Goal: Information Seeking & Learning: Learn about a topic

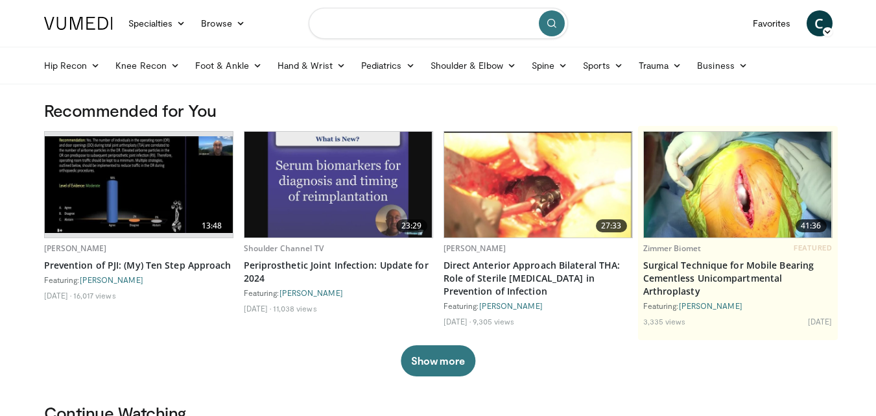
click at [373, 23] on input "Search topics, interventions" at bounding box center [438, 23] width 259 height 31
type input "**********"
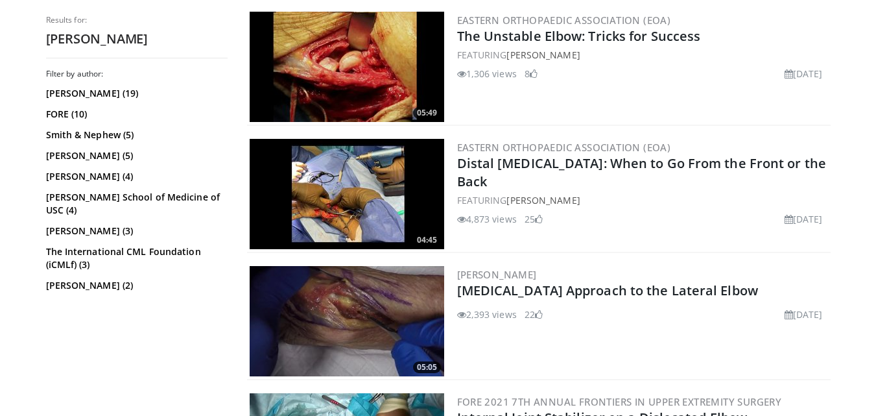
scroll to position [714, 0]
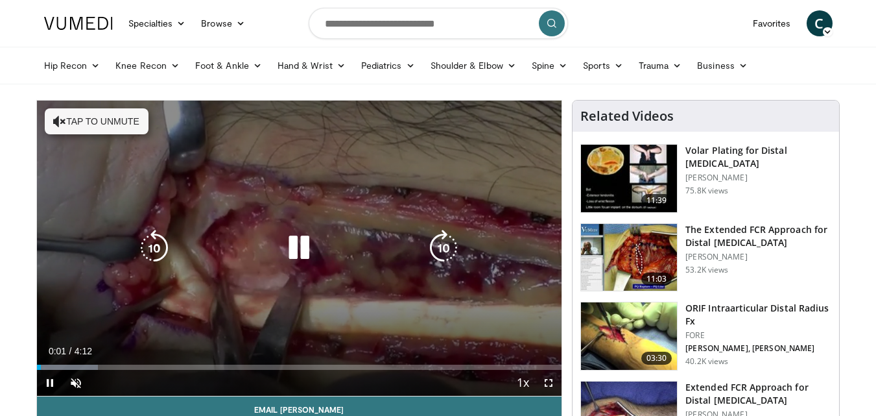
click at [444, 254] on icon "Video Player" at bounding box center [444, 248] width 36 height 36
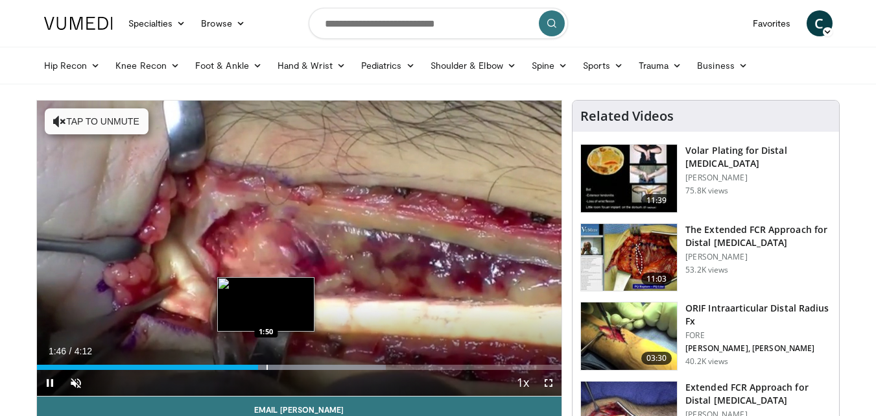
click at [267, 365] on div "Progress Bar" at bounding box center [267, 367] width 1 height 5
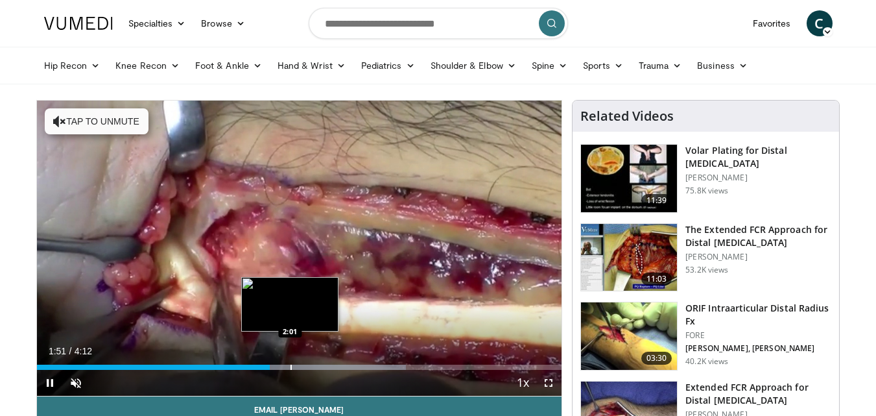
click at [291, 366] on div "Progress Bar" at bounding box center [291, 367] width 1 height 5
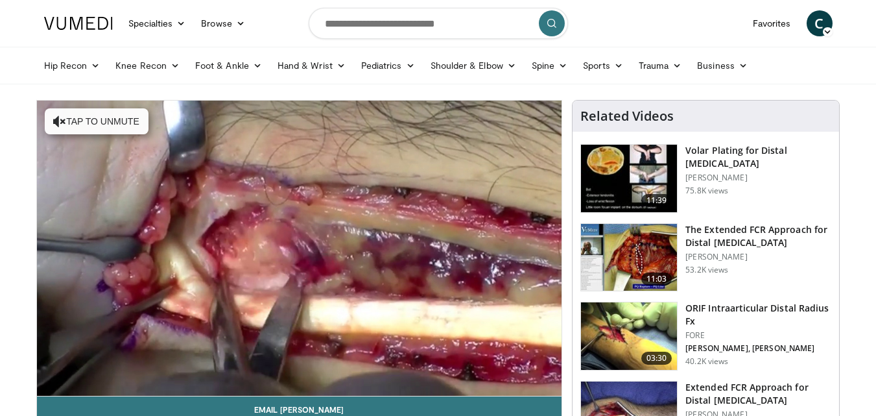
click at [297, 365] on div "10 seconds Tap to unmute" at bounding box center [299, 248] width 525 height 295
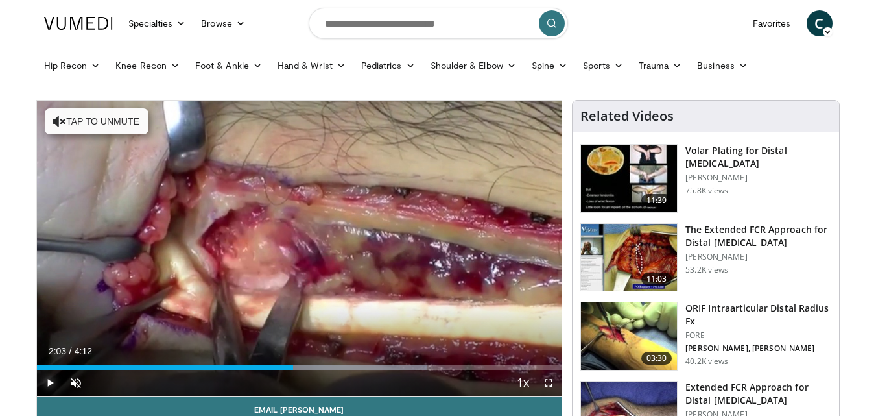
click at [48, 383] on span "Video Player" at bounding box center [50, 383] width 26 height 26
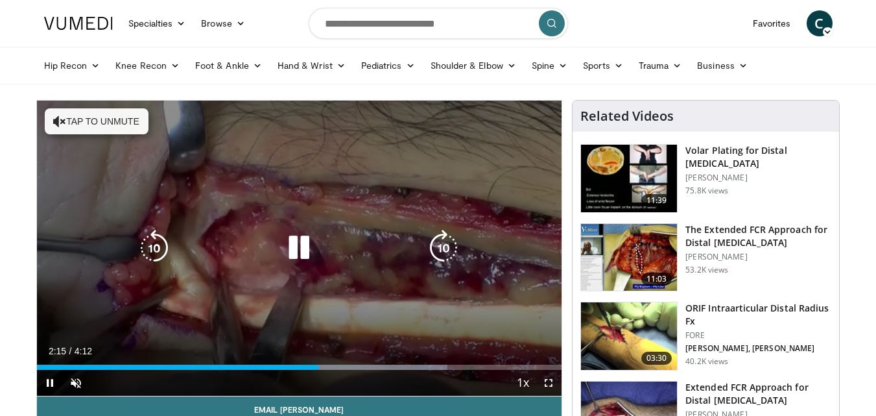
click at [440, 247] on icon "Video Player" at bounding box center [444, 248] width 36 height 36
click at [440, 246] on icon "Video Player" at bounding box center [444, 248] width 36 height 36
click at [442, 245] on icon "Video Player" at bounding box center [444, 248] width 36 height 36
click at [443, 245] on icon "Video Player" at bounding box center [444, 248] width 36 height 36
click at [444, 244] on icon "Video Player" at bounding box center [444, 248] width 36 height 36
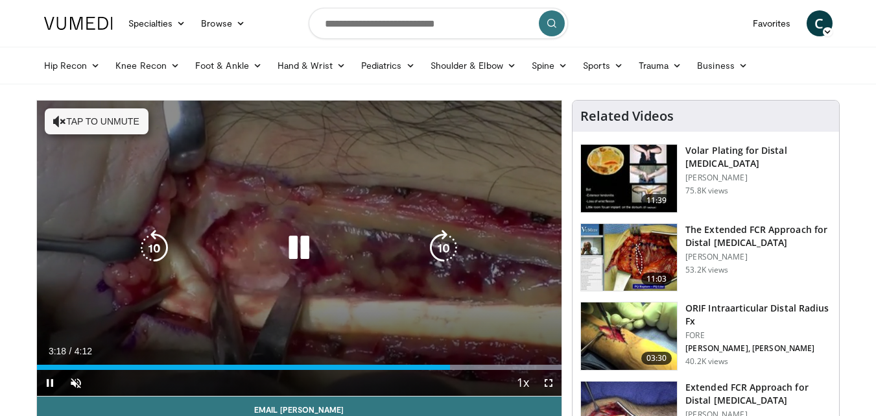
click at [444, 254] on icon "Video Player" at bounding box center [444, 248] width 36 height 36
click at [160, 250] on icon "Video Player" at bounding box center [154, 248] width 36 height 36
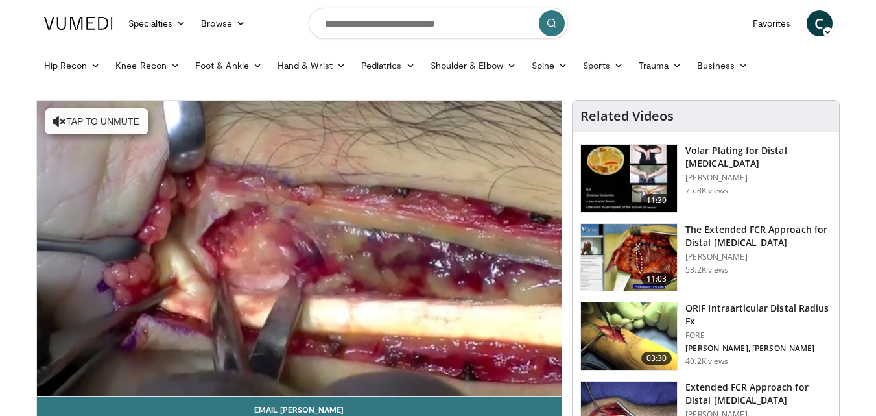
click at [779, 239] on h3 "The Extended FCR Approach for Distal [MEDICAL_DATA]" at bounding box center [759, 236] width 146 height 26
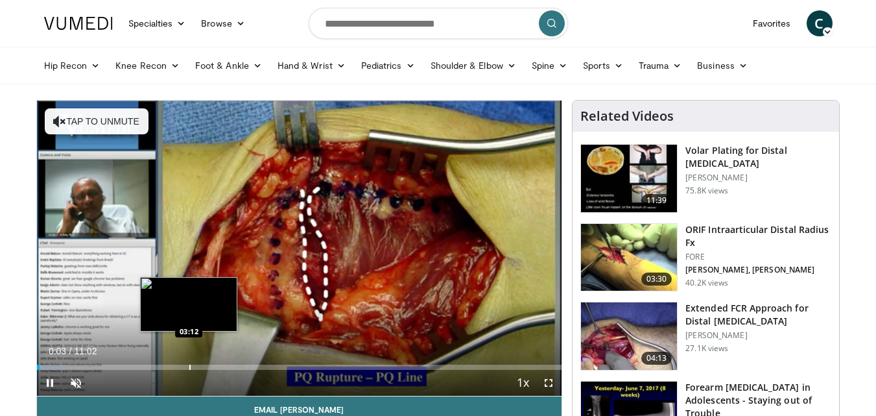
click at [189, 365] on div "Progress Bar" at bounding box center [189, 367] width 1 height 5
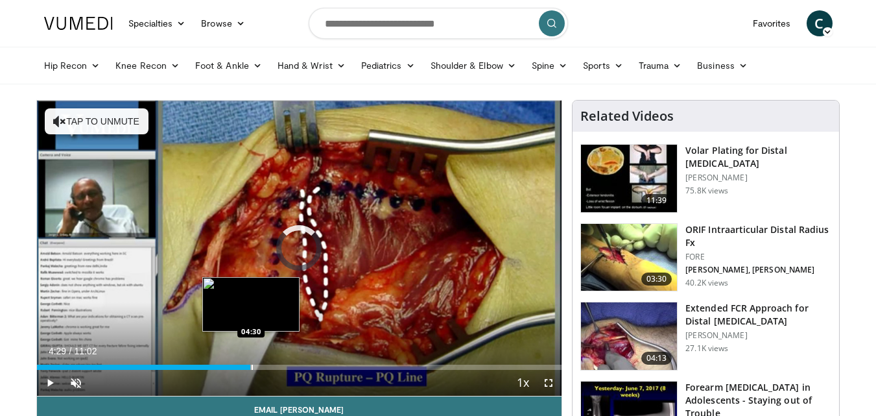
click at [252, 368] on div "Progress Bar" at bounding box center [252, 367] width 1 height 5
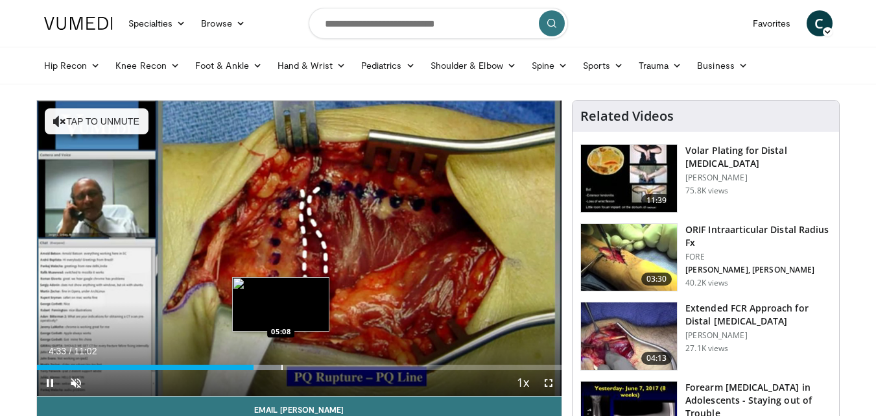
click at [282, 367] on div "Progress Bar" at bounding box center [282, 367] width 1 height 5
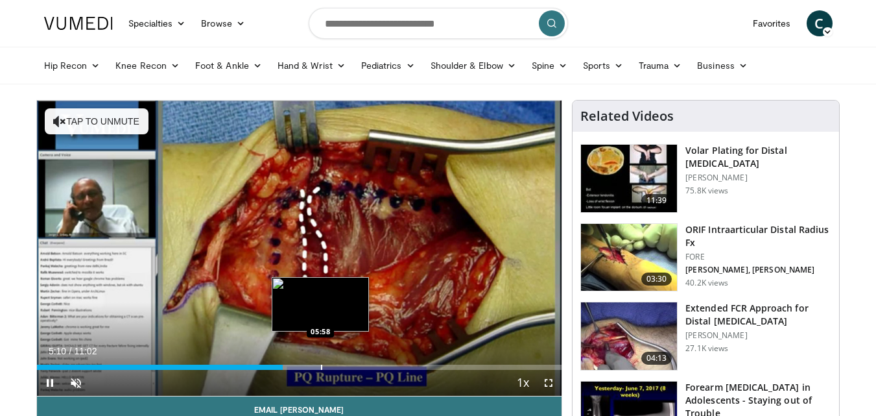
click at [321, 365] on div "Progress Bar" at bounding box center [321, 367] width 1 height 5
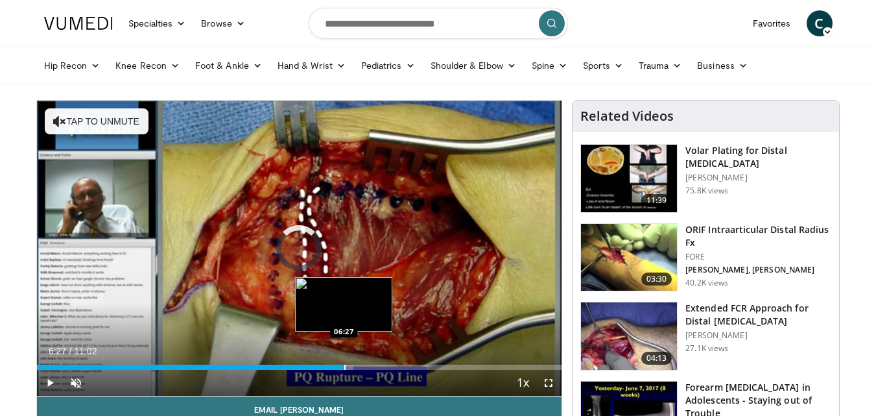
click at [344, 363] on div "Loaded : 60.37% 06:00 06:27" at bounding box center [299, 363] width 525 height 12
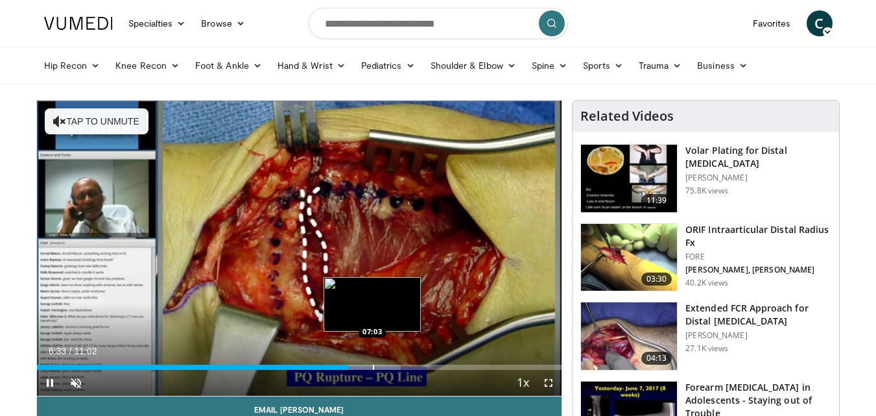
click at [372, 361] on div "Loaded : 69.31% 06:33 07:03" at bounding box center [299, 363] width 525 height 12
click at [385, 363] on div "Loaded : 72.45% 07:05 07:20" at bounding box center [299, 363] width 525 height 12
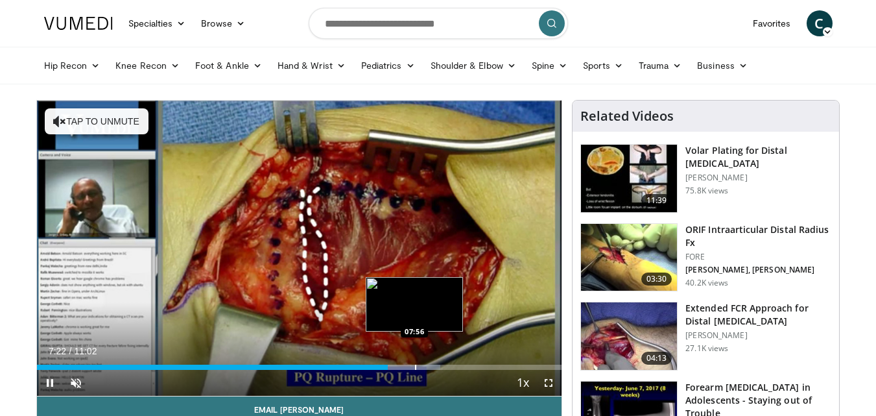
click at [414, 363] on div "Loaded : 76.84% 07:22 07:56" at bounding box center [299, 363] width 525 height 12
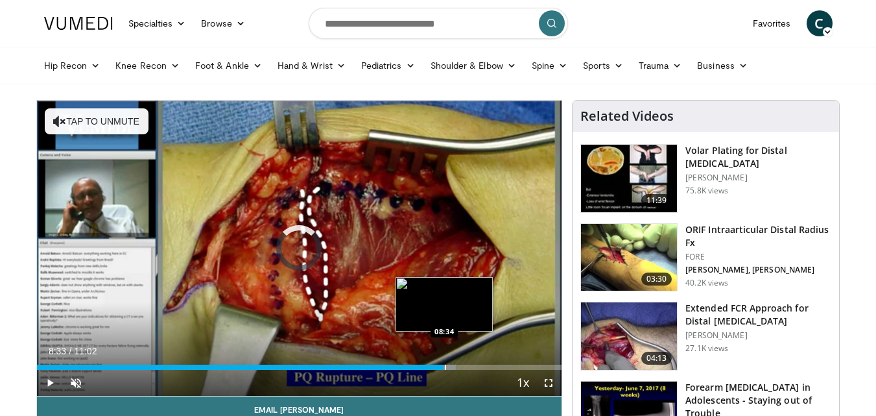
click at [444, 363] on div "Loaded : 79.86% 07:58 08:34" at bounding box center [299, 363] width 525 height 12
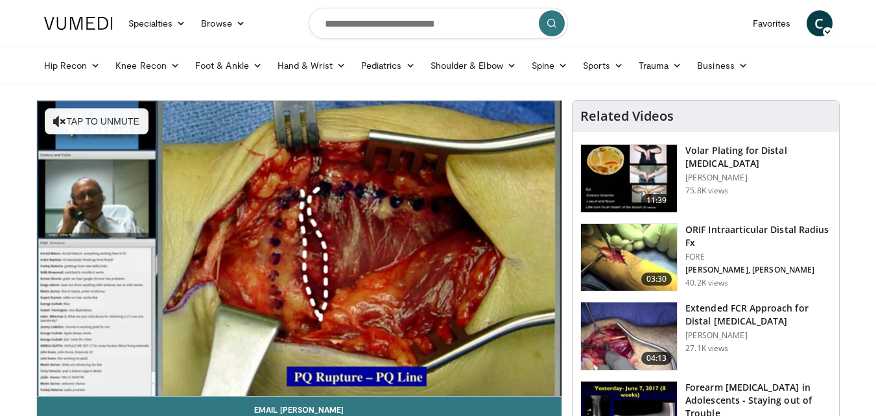
click at [470, 359] on div "10 seconds Tap to unmute" at bounding box center [299, 248] width 525 height 295
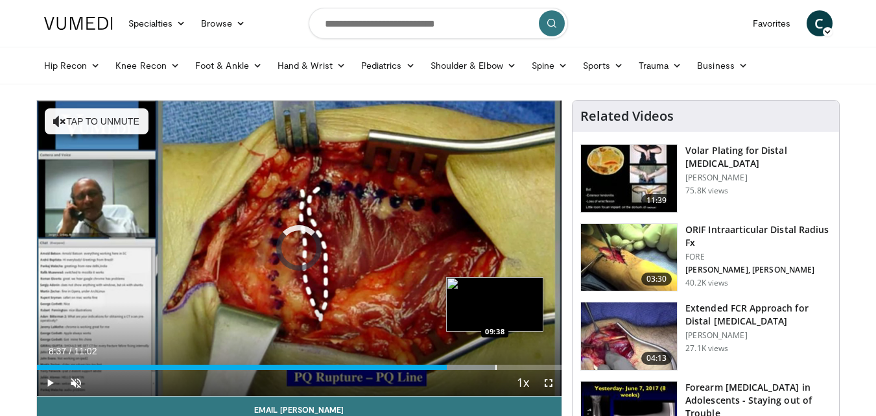
click at [496, 365] on div "Progress Bar" at bounding box center [496, 367] width 1 height 5
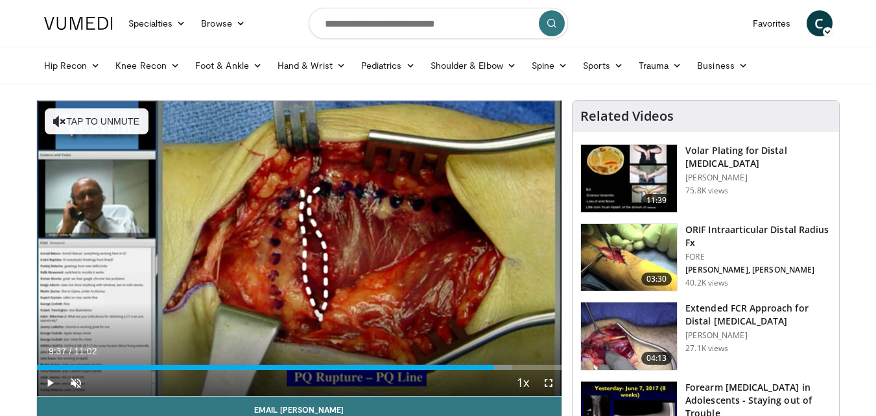
click at [726, 230] on h3 "ORIF Intraarticular Distal Radius Fx" at bounding box center [759, 236] width 146 height 26
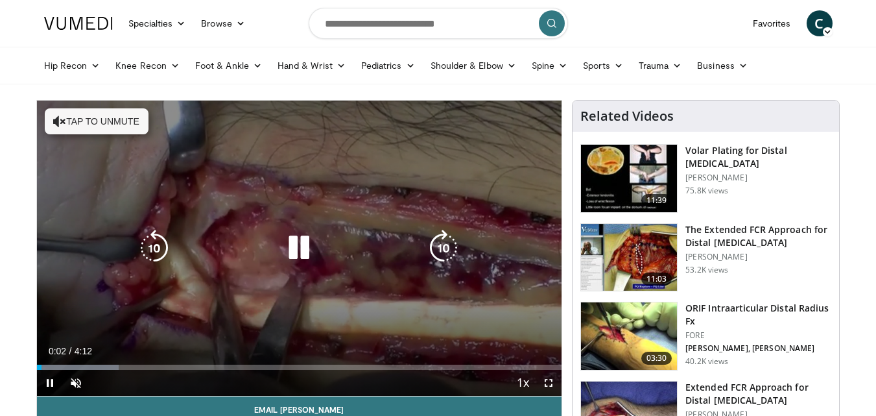
click at [445, 239] on icon "Video Player" at bounding box center [444, 248] width 36 height 36
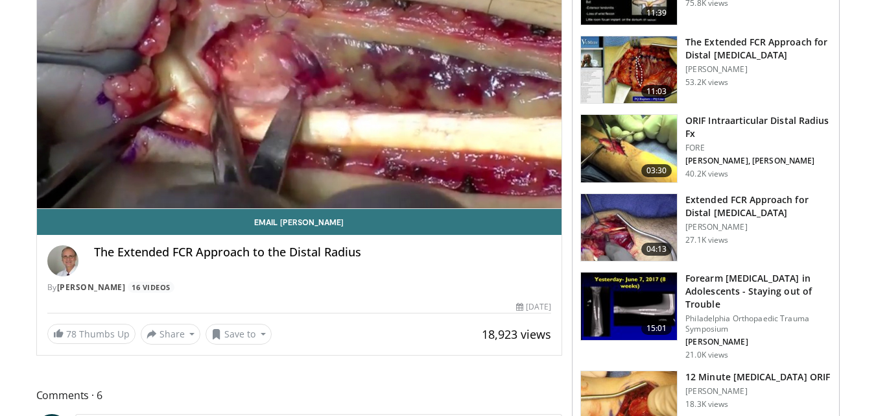
scroll to position [130, 0]
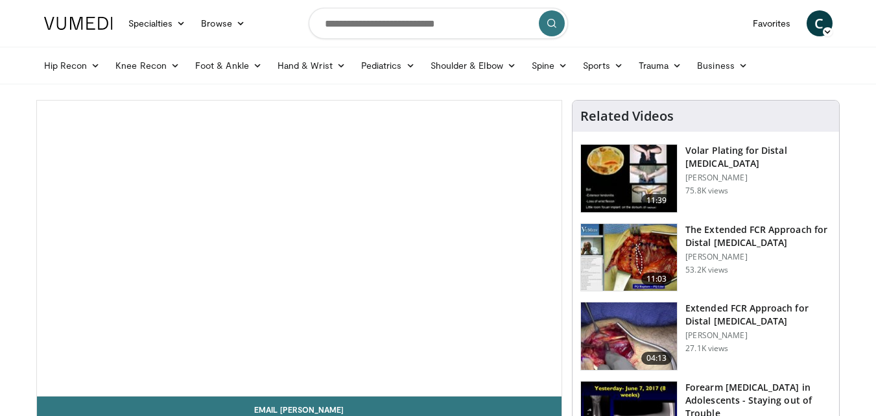
click at [816, 26] on span "C" at bounding box center [820, 23] width 26 height 26
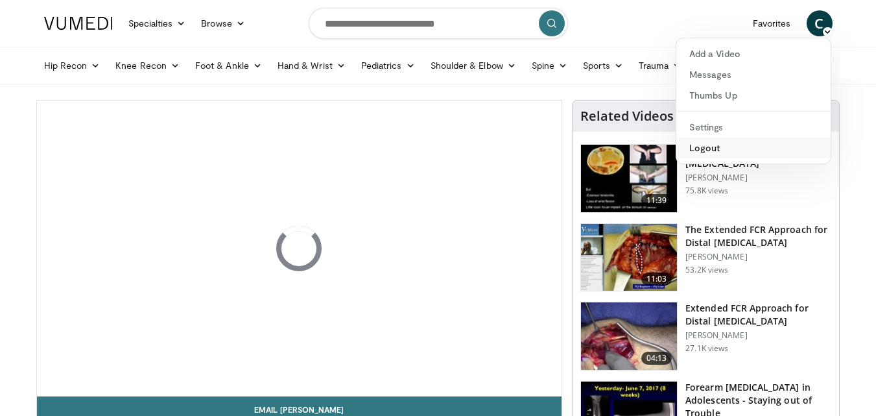
click at [717, 149] on link "Logout" at bounding box center [754, 148] width 154 height 21
